Goal: Check status: Check status

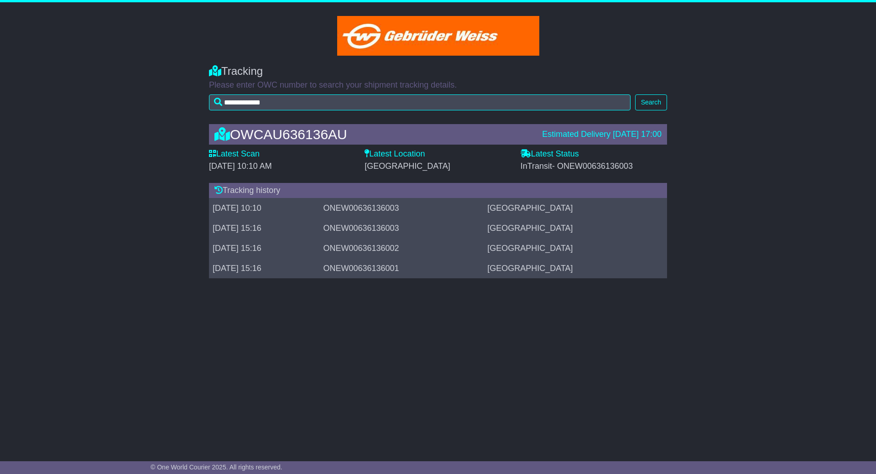
click at [576, 166] on span "- ONEW00636136003" at bounding box center [592, 166] width 81 height 9
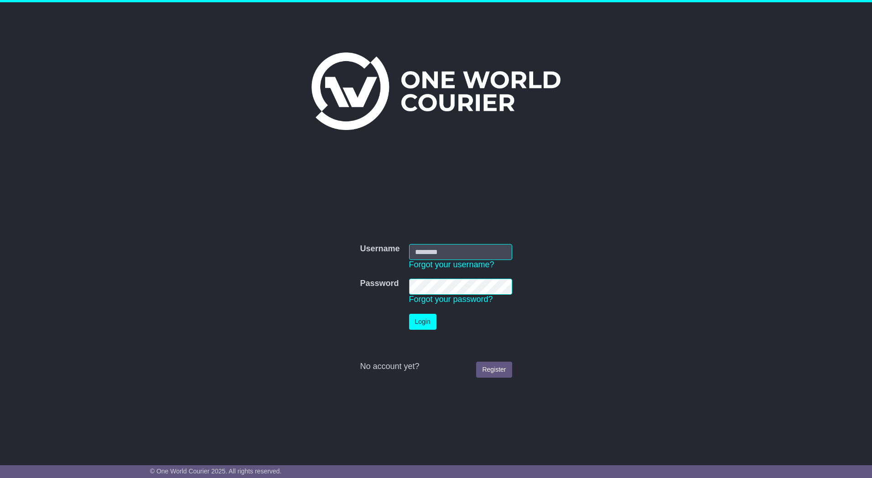
type input "*********"
click at [416, 326] on button "Login" at bounding box center [422, 322] width 27 height 16
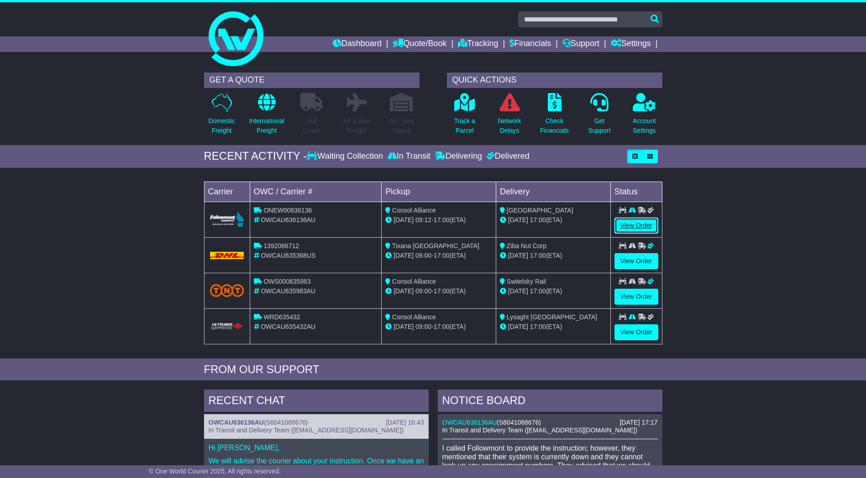
click at [637, 221] on link "View Order" at bounding box center [636, 226] width 44 height 16
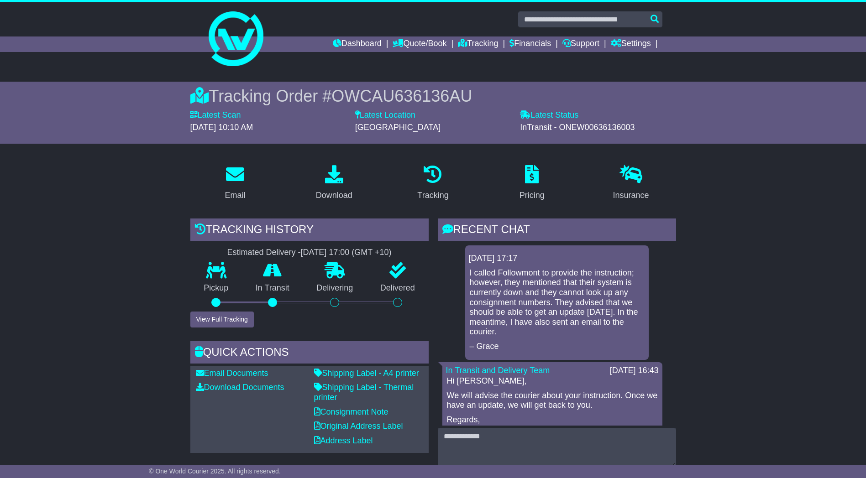
scroll to position [91, 0]
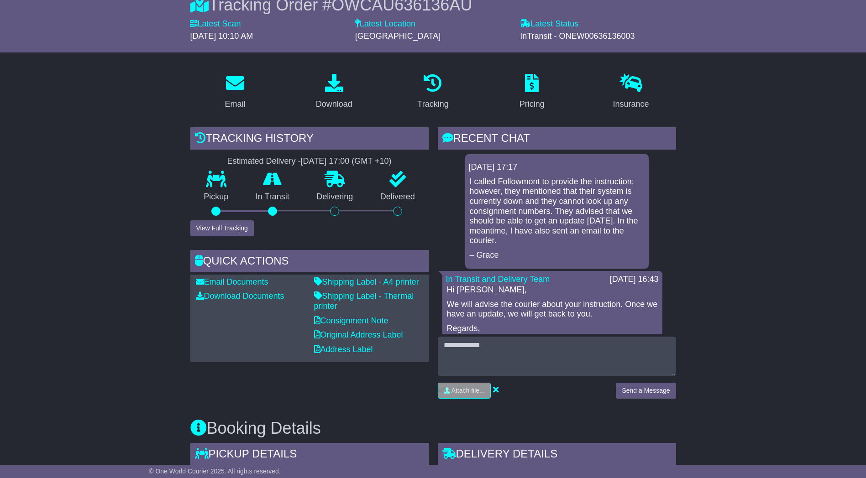
drag, startPoint x: 476, startPoint y: 182, endPoint x: 547, endPoint y: 214, distance: 77.4
click at [547, 214] on p "I called Followmont to provide the instruction; however, they mentioned that th…" at bounding box center [557, 211] width 174 height 69
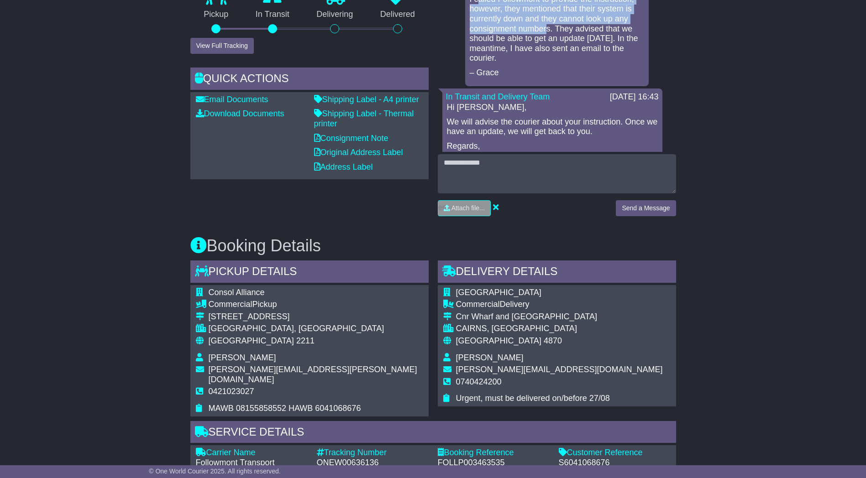
scroll to position [548, 0]
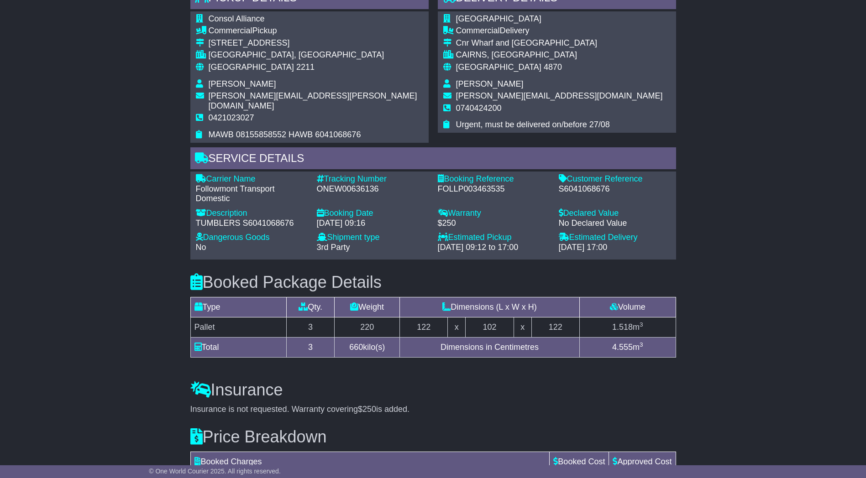
click at [354, 184] on div "ONEW00636136" at bounding box center [373, 189] width 112 height 10
copy div "ONEW00636136"
